Goal: Task Accomplishment & Management: Manage account settings

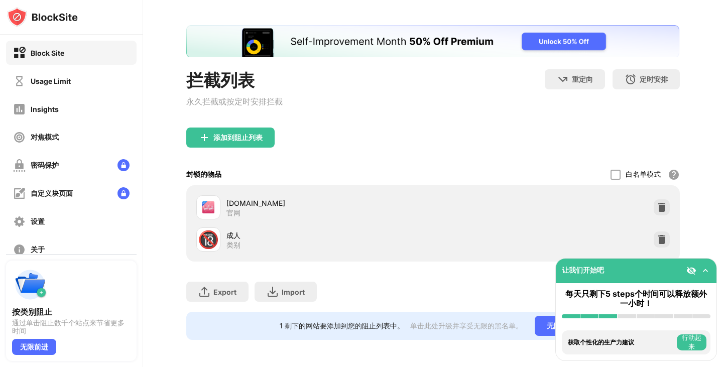
scroll to position [50, 0]
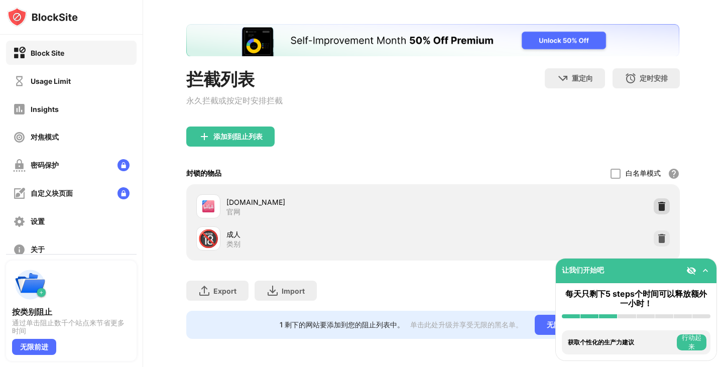
click at [657, 201] on img at bounding box center [662, 206] width 10 height 10
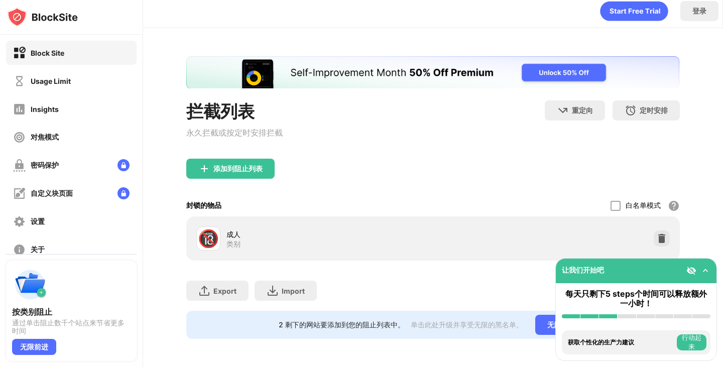
scroll to position [18, 0]
drag, startPoint x: 240, startPoint y: 170, endPoint x: 245, endPoint y: 165, distance: 7.5
click at [241, 170] on div "添加到阻止列表" at bounding box center [432, 177] width 493 height 36
click at [245, 165] on div "添加到阻止列表" at bounding box center [237, 169] width 49 height 8
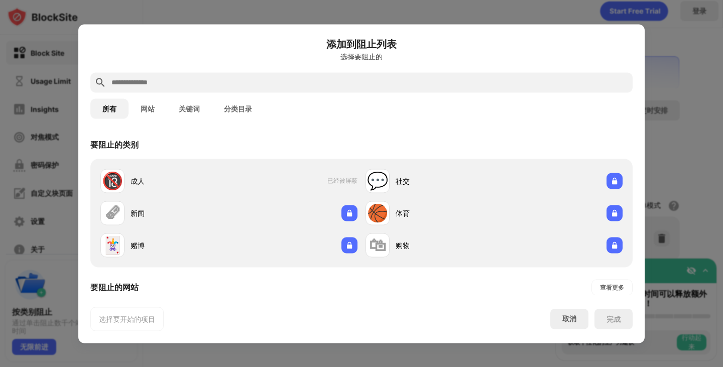
click at [212, 78] on input "text" at bounding box center [369, 82] width 518 height 12
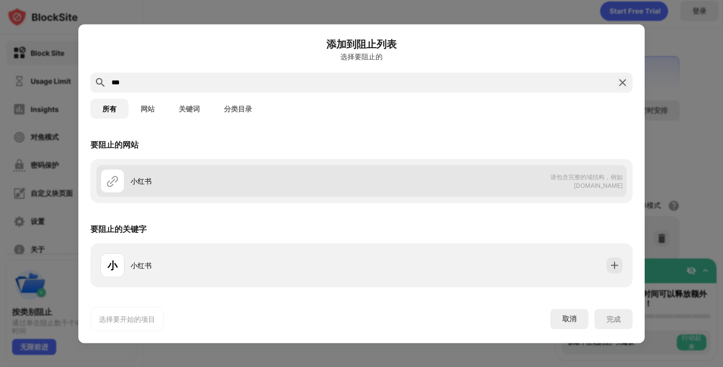
click at [310, 180] on div "小红书" at bounding box center [246, 181] width 231 height 11
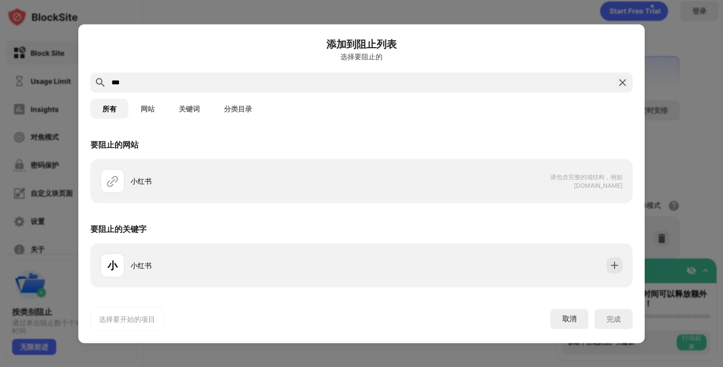
click at [155, 111] on button "网站" at bounding box center [147, 108] width 38 height 20
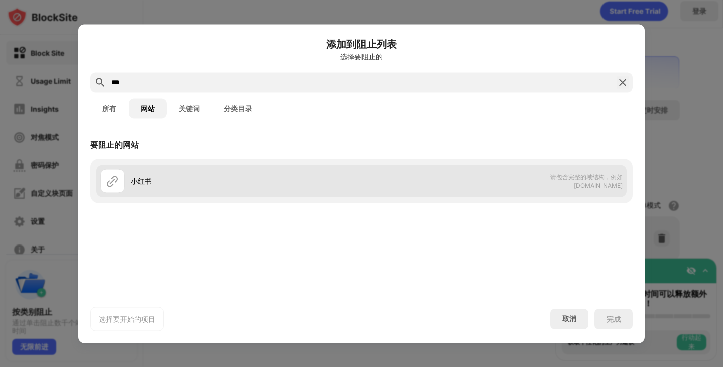
click at [487, 183] on div "小红书 请包含完整的域结构，例如 [DOMAIN_NAME]" at bounding box center [361, 181] width 530 height 32
click at [126, 178] on div "小红书" at bounding box center [230, 181] width 261 height 24
click at [126, 177] on div "小红书" at bounding box center [230, 181] width 261 height 24
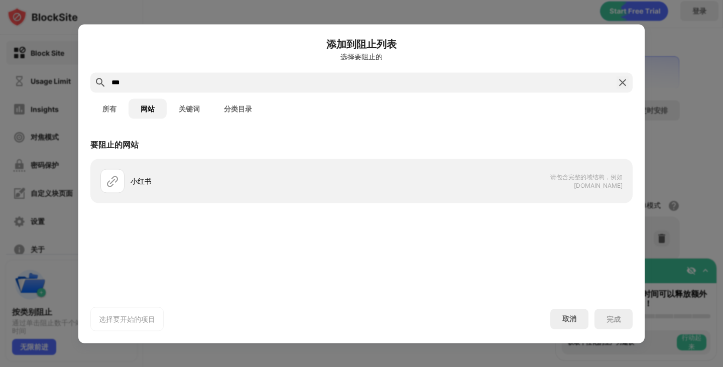
click at [188, 105] on button "关键词" at bounding box center [189, 108] width 45 height 20
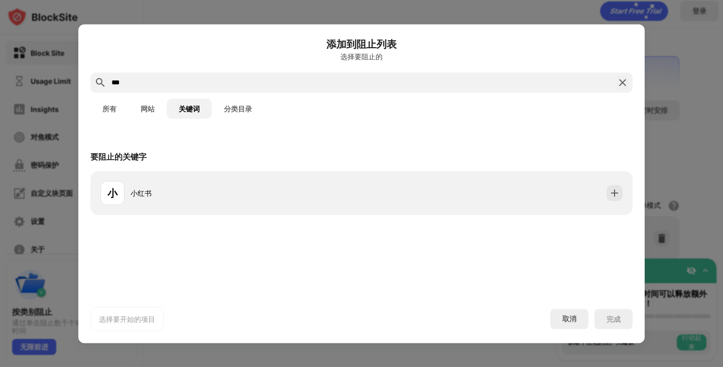
click at [176, 86] on input "***" at bounding box center [361, 82] width 502 height 12
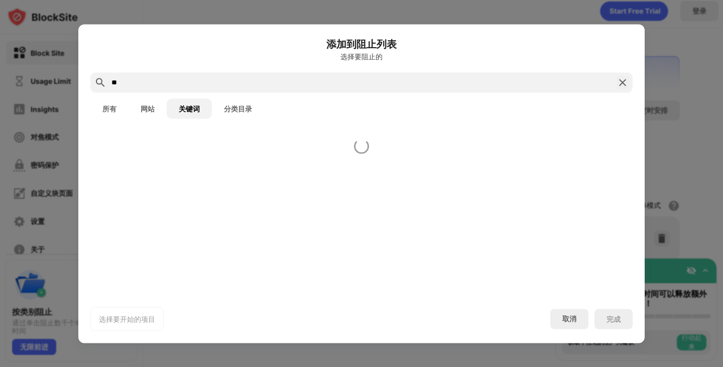
type input "*"
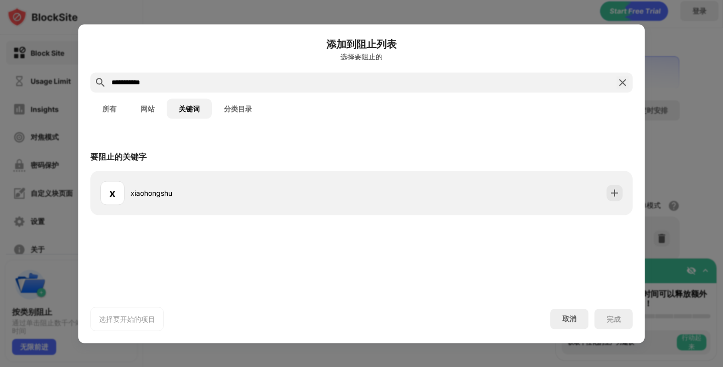
type input "**********"
click at [157, 118] on div "所有 网站 关键词 分类目录" at bounding box center [361, 108] width 542 height 32
click at [154, 114] on button "网站" at bounding box center [147, 108] width 38 height 20
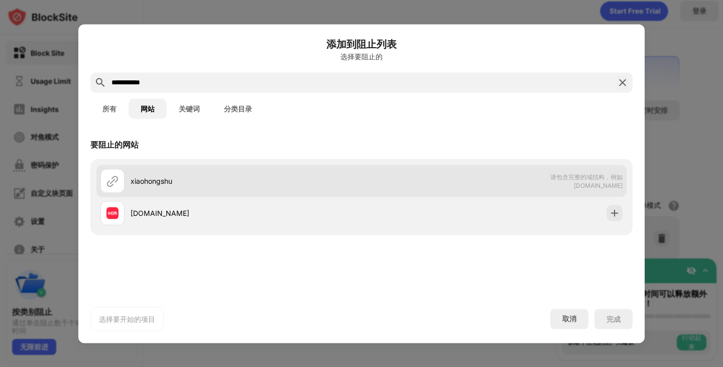
click at [283, 182] on div "xiaohongshu" at bounding box center [246, 181] width 231 height 11
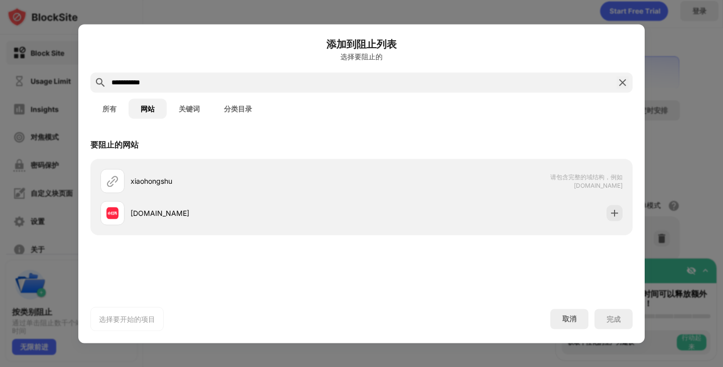
click at [103, 104] on button "所有" at bounding box center [109, 108] width 38 height 20
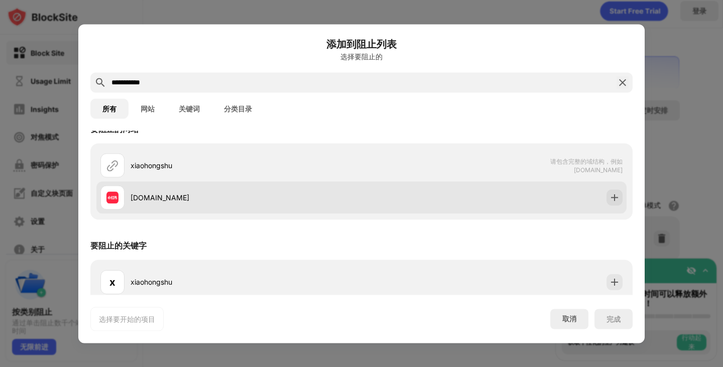
scroll to position [25, 0]
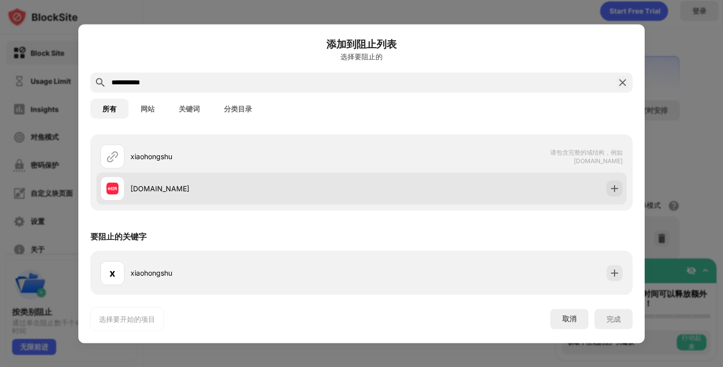
click at [219, 194] on div "[DOMAIN_NAME]" at bounding box center [230, 188] width 261 height 24
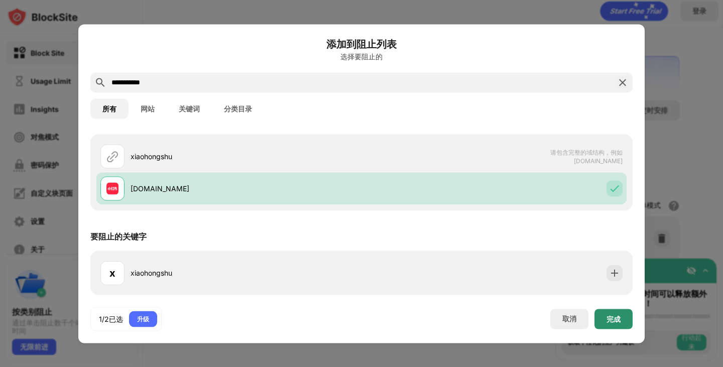
click at [619, 318] on div "完成" at bounding box center [613, 319] width 14 height 8
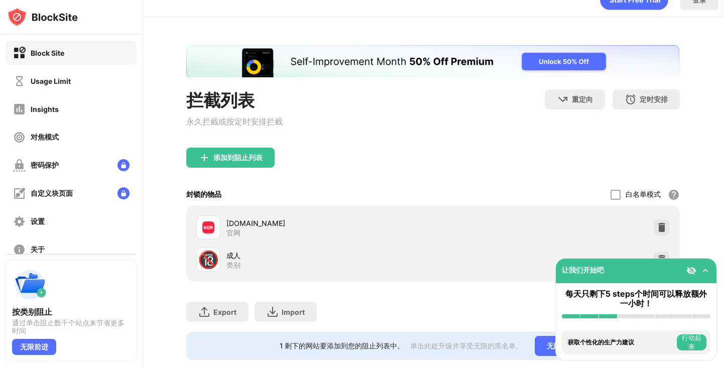
scroll to position [50, 0]
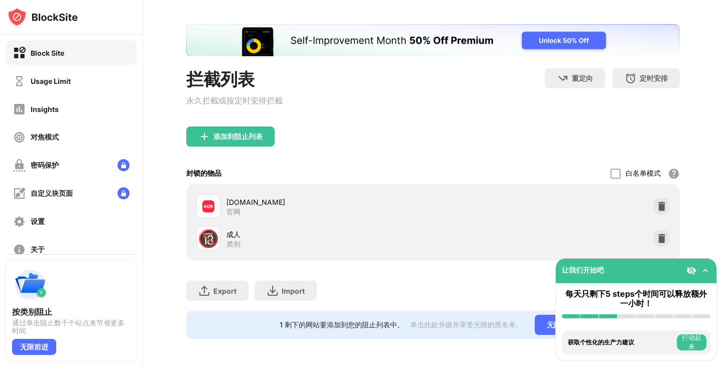
click at [414, 141] on div "添加到阻止列表" at bounding box center [432, 144] width 493 height 36
